Goal: Task Accomplishment & Management: Complete application form

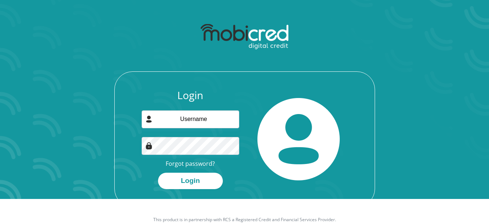
scroll to position [26, 0]
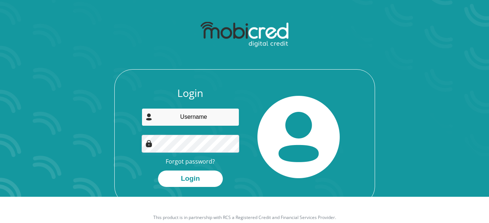
click at [184, 118] on input "email" at bounding box center [191, 117] width 98 height 18
type input "a"
type input "masekela21@gmail.com"
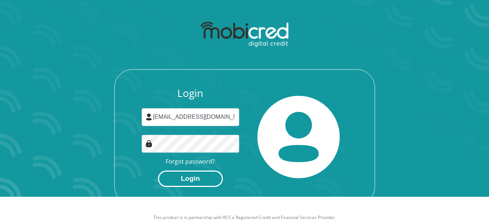
click at [192, 176] on button "Login" at bounding box center [190, 178] width 65 height 16
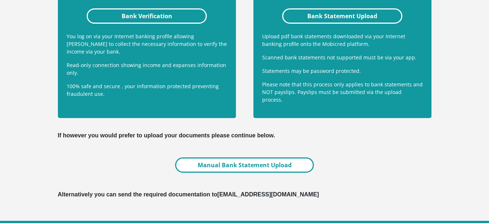
scroll to position [225, 0]
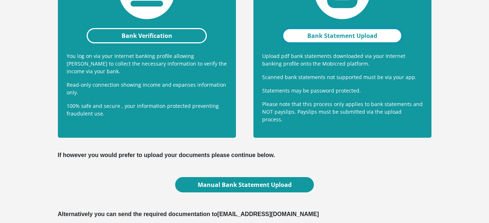
click at [322, 34] on link "Bank Statement Upload" at bounding box center [342, 35] width 121 height 15
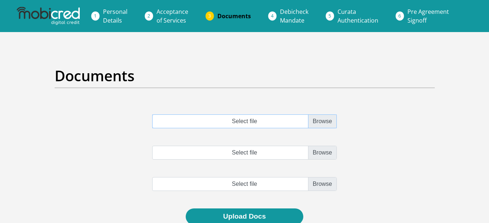
click at [320, 124] on input "Select file" at bounding box center [244, 121] width 185 height 14
type input "C:\fakepath\July Payslip.pdf"
click at [326, 152] on input "Select file" at bounding box center [244, 153] width 185 height 14
type input "C:\fakepath\August Payslip.pdf"
click at [320, 186] on input "file" at bounding box center [244, 184] width 185 height 14
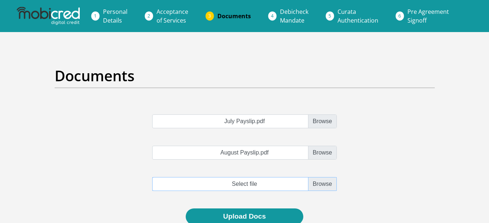
type input "C:\fakepath\September Payslip.pdf"
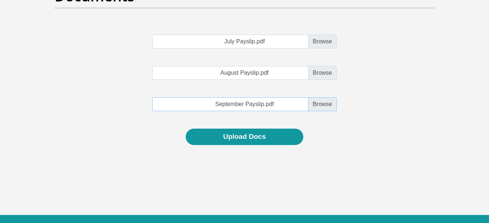
scroll to position [80, 0]
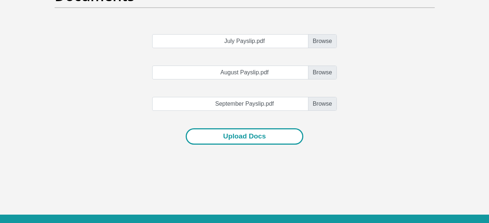
click at [237, 138] on button "Upload Docs" at bounding box center [245, 136] width 118 height 16
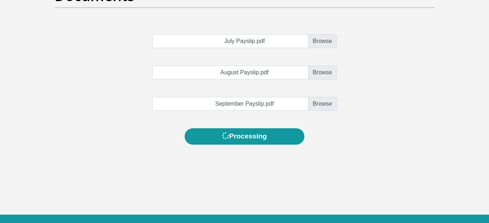
scroll to position [0, 0]
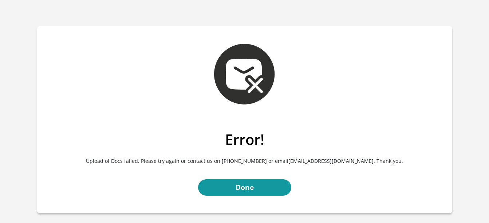
scroll to position [58, 0]
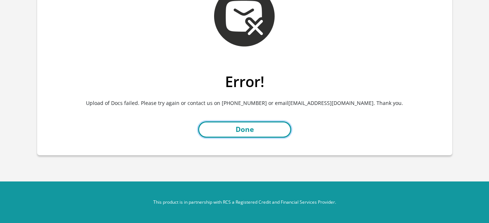
click at [246, 126] on link "Done" at bounding box center [244, 129] width 93 height 16
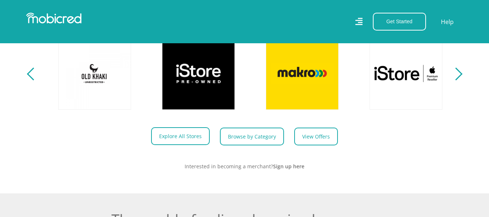
scroll to position [0, 519]
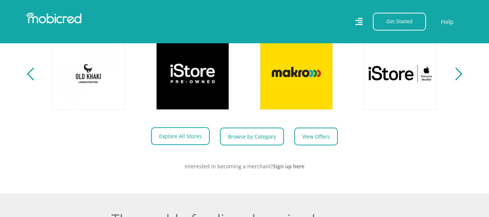
click at [185, 144] on link "Explore All Stores" at bounding box center [180, 136] width 59 height 18
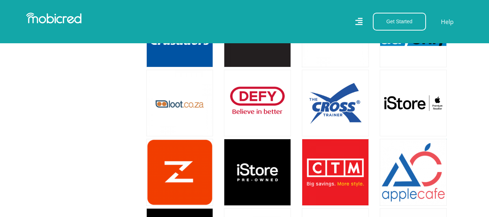
scroll to position [1510, 0]
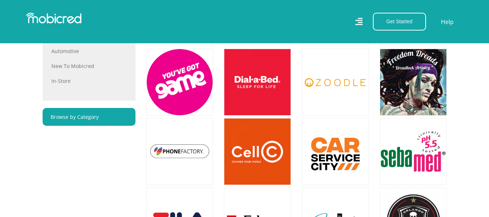
scroll to position [484, 0]
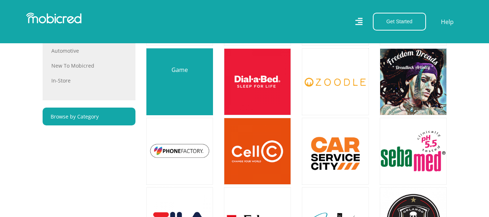
click at [175, 82] on link at bounding box center [180, 82] width 79 height 79
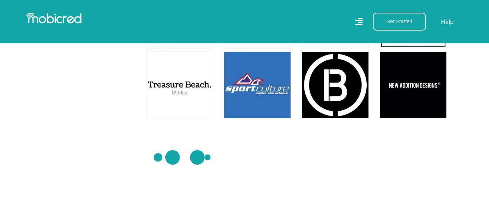
scroll to position [4093, 0]
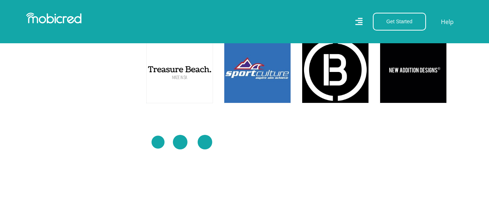
scroll to position [4117, 0]
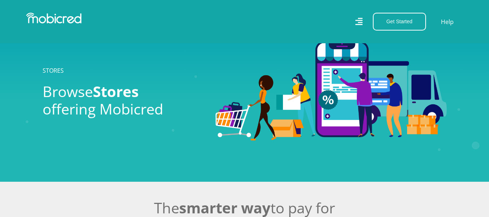
scroll to position [4117, 0]
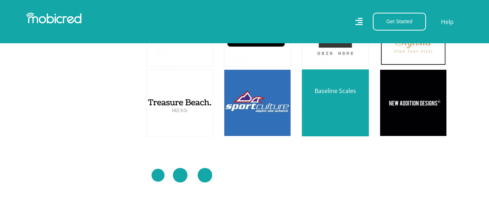
scroll to position [4075, 0]
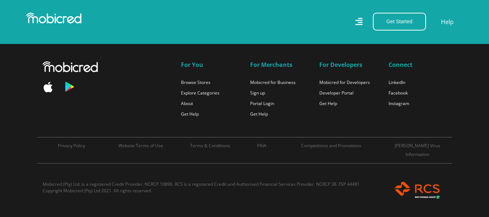
scroll to position [6433, 0]
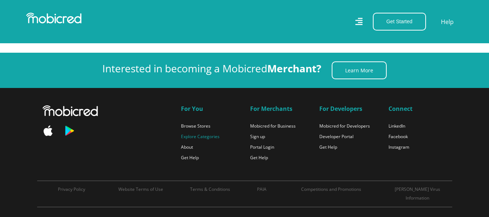
click at [205, 134] on link "Explore Categories" at bounding box center [200, 137] width 39 height 6
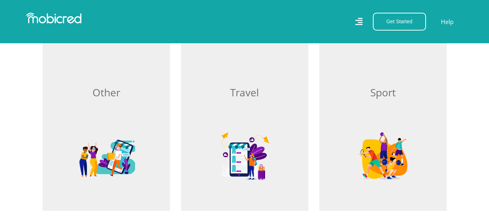
scroll to position [633, 0]
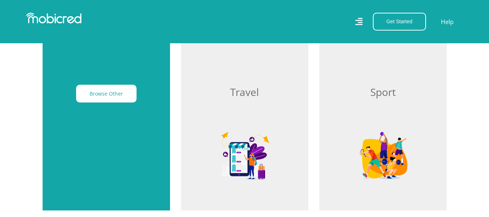
click at [133, 145] on div "Browse Other" at bounding box center [106, 122] width 127 height 177
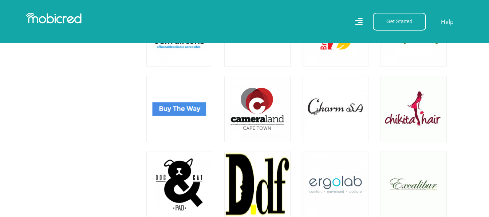
scroll to position [620, 0]
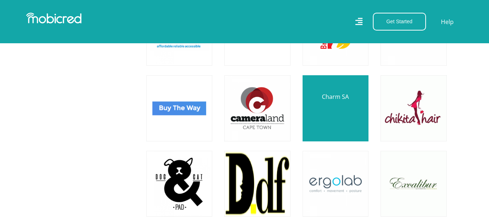
click at [323, 131] on link at bounding box center [336, 109] width 78 height 78
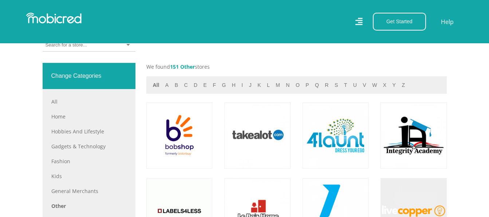
scroll to position [290, 0]
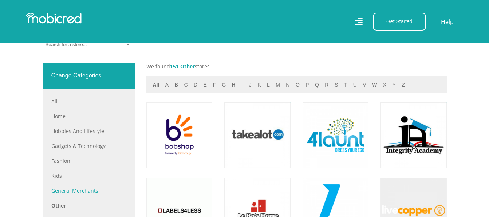
click at [70, 190] on link "General Merchants" at bounding box center [88, 191] width 75 height 8
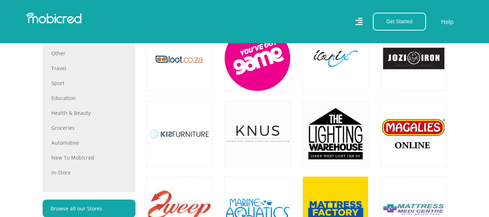
scroll to position [442, 0]
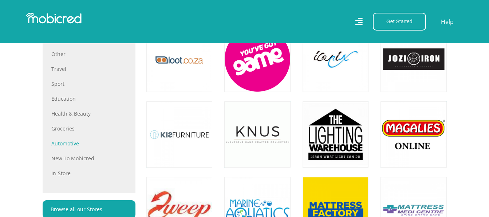
click at [58, 142] on link "Automotive" at bounding box center [88, 144] width 75 height 8
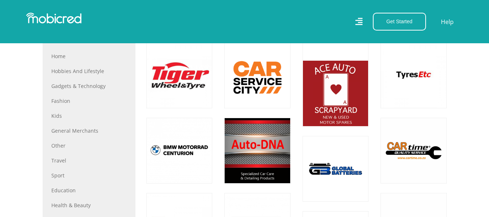
scroll to position [395, 0]
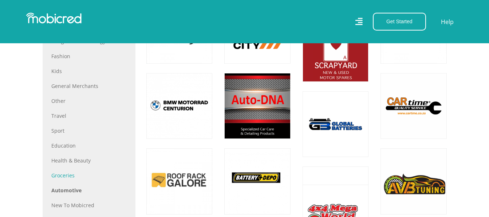
click at [70, 176] on link "Groceries" at bounding box center [88, 176] width 75 height 8
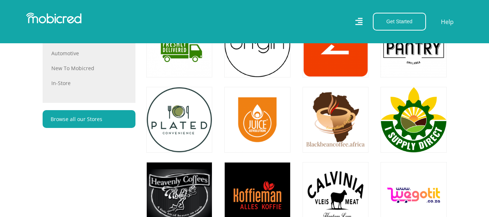
scroll to position [532, 0]
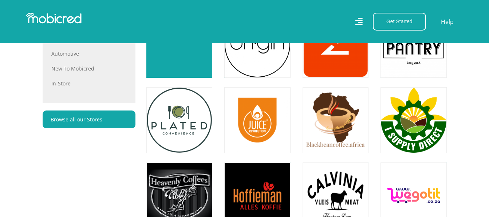
click at [177, 56] on link at bounding box center [180, 45] width 78 height 78
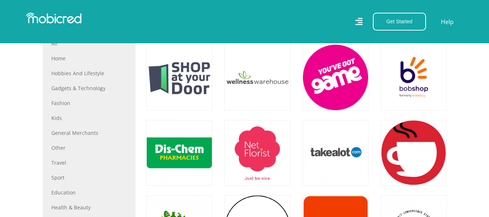
scroll to position [347, 0]
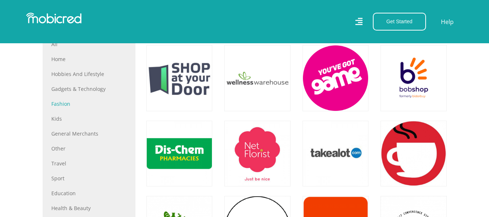
click at [60, 102] on link "Fashion" at bounding box center [88, 104] width 75 height 8
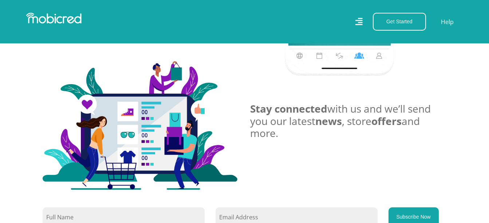
scroll to position [446, 0]
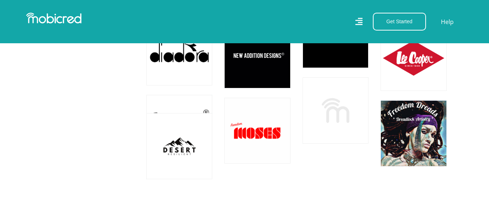
scroll to position [3923, 1]
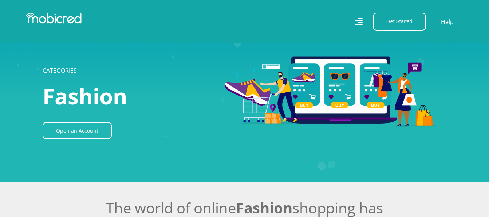
scroll to position [3923, 1]
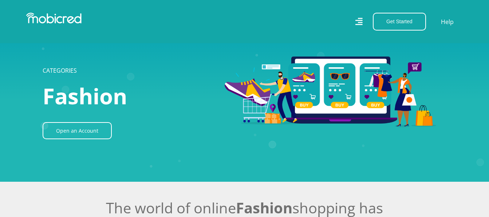
scroll to position [3923, 1]
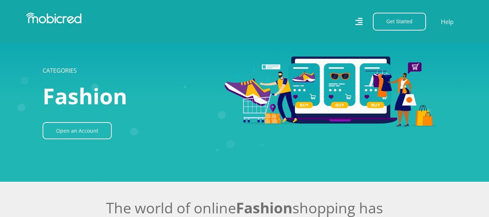
scroll to position [3923, 1]
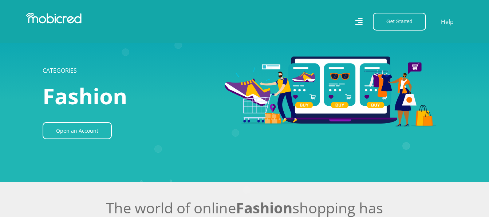
scroll to position [3923, 1]
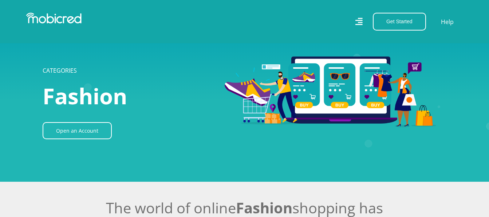
scroll to position [3923, 1]
